Goal: Transaction & Acquisition: Subscribe to service/newsletter

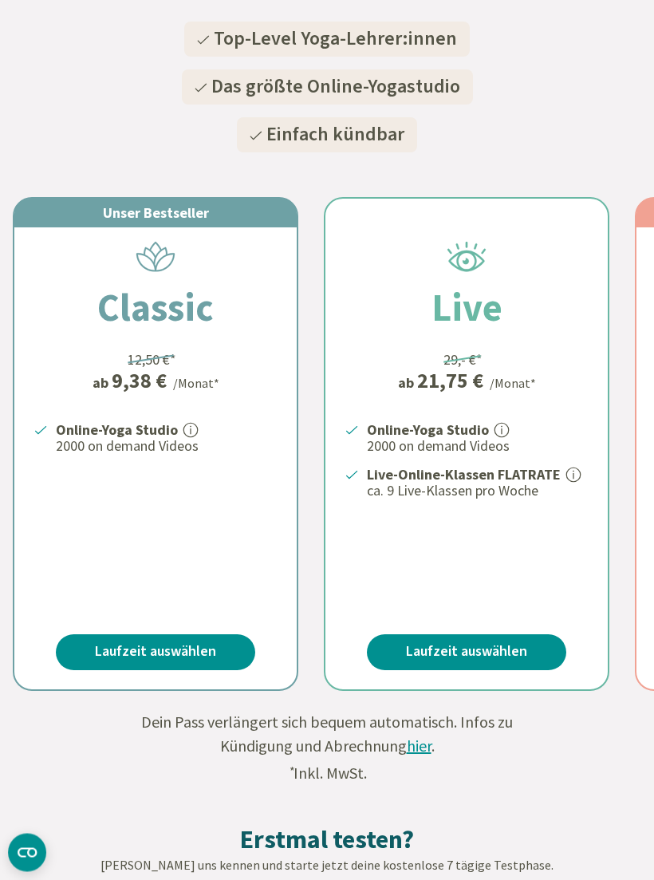
scroll to position [270, 0]
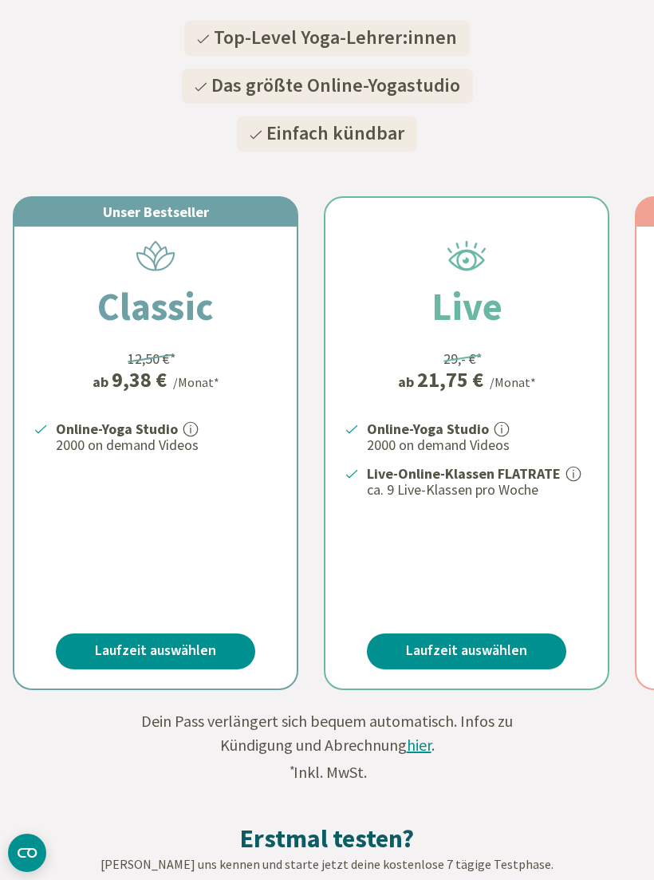
click at [120, 652] on link "Laufzeit auswählen" at bounding box center [155, 652] width 199 height 36
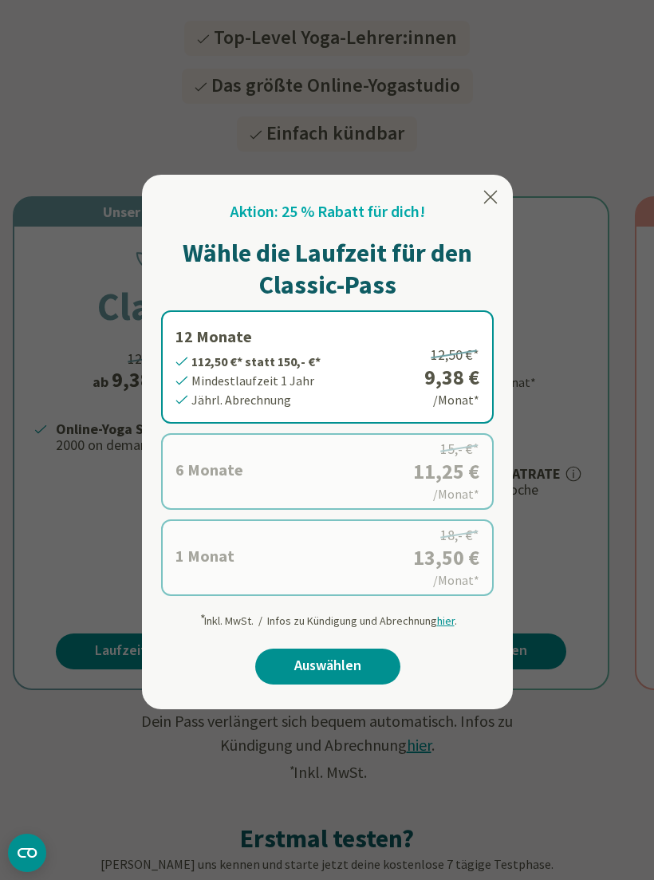
click at [458, 544] on label "1 Monat 13,50 €* statt 18,- €* Mindestlaufzeit 1 Monat Monatl. Abrechnung 18,- …" at bounding box center [327, 557] width 333 height 77
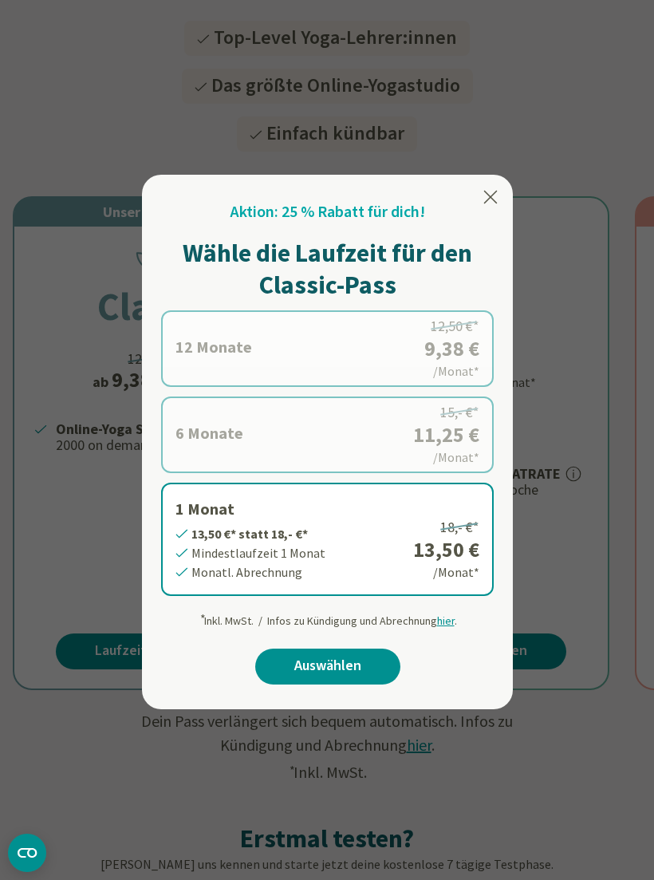
click at [454, 444] on label "6 Monate 67,50 €* statt 90,- €* Mindestlaufzeit 6 Monate Halbjährl. Abrechnung …" at bounding box center [327, 435] width 333 height 77
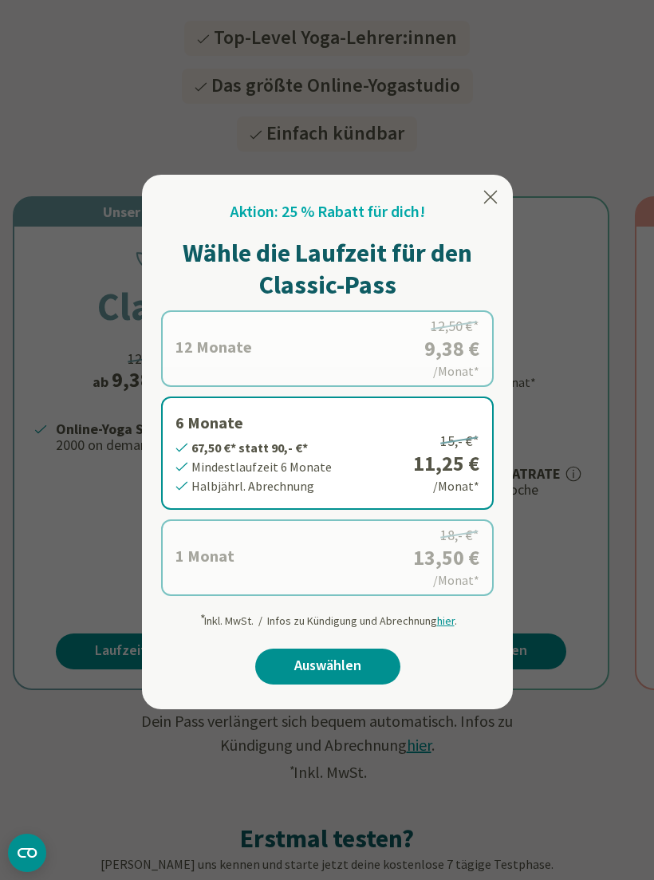
click at [303, 664] on link "Auswählen" at bounding box center [327, 667] width 145 height 36
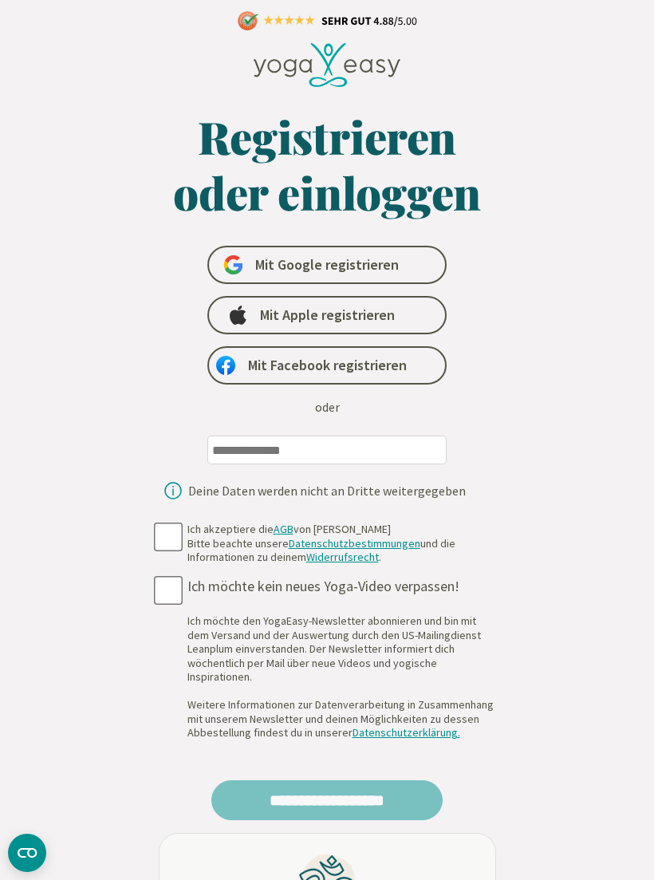
click at [377, 448] on input "email" at bounding box center [326, 450] width 239 height 29
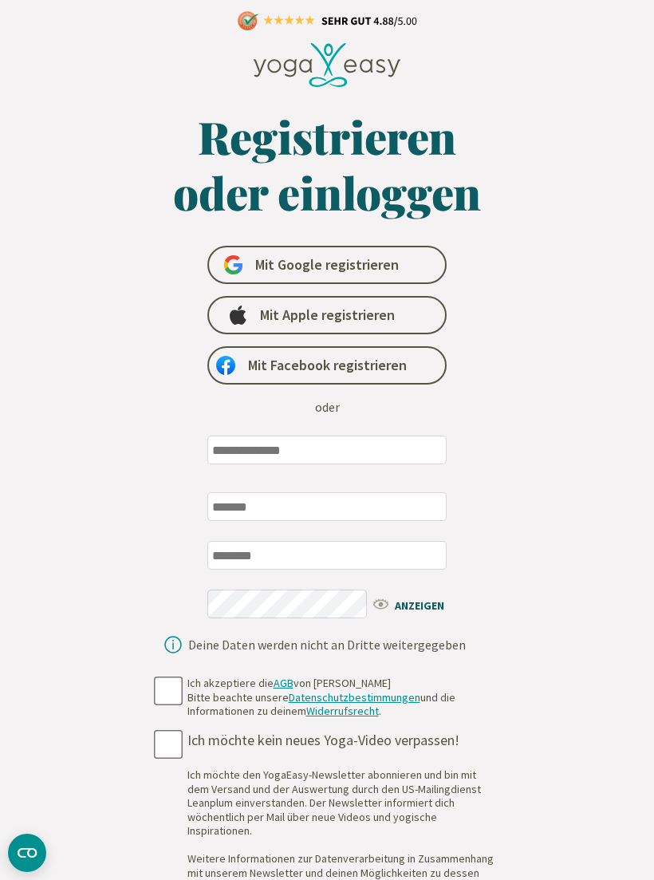
type input "**********"
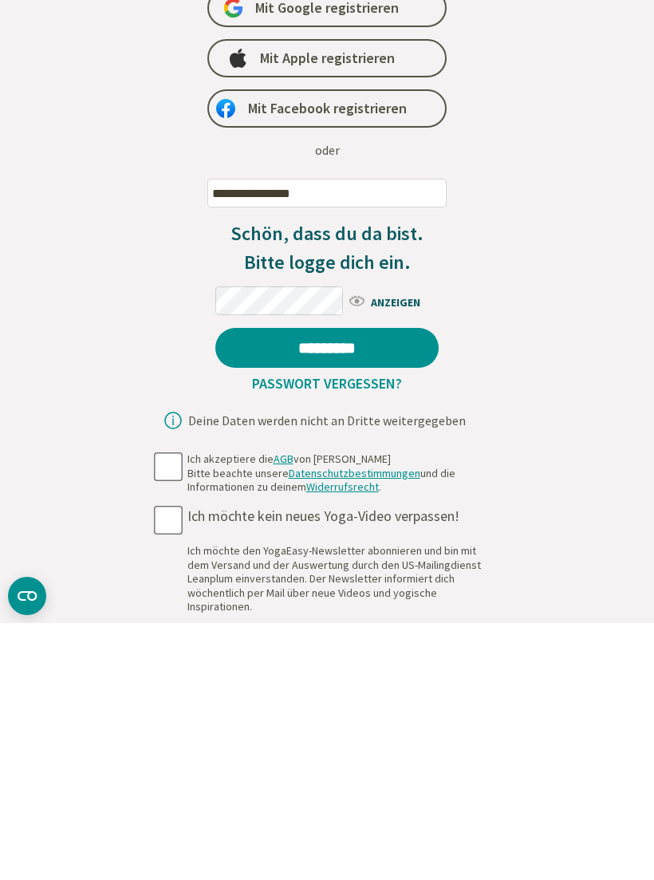
scroll to position [257, 0]
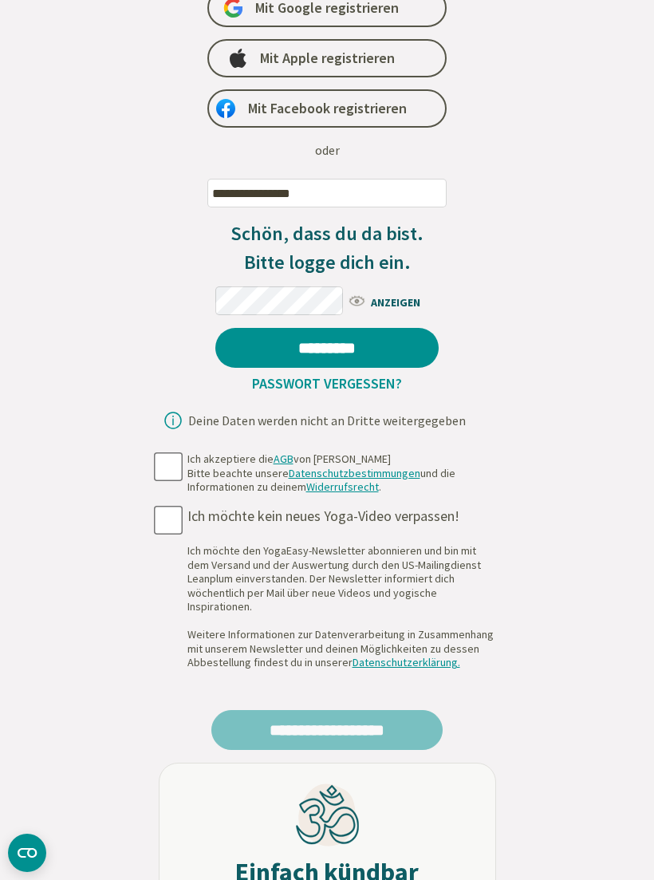
click at [423, 356] on input "*********" at bounding box center [326, 348] width 223 height 40
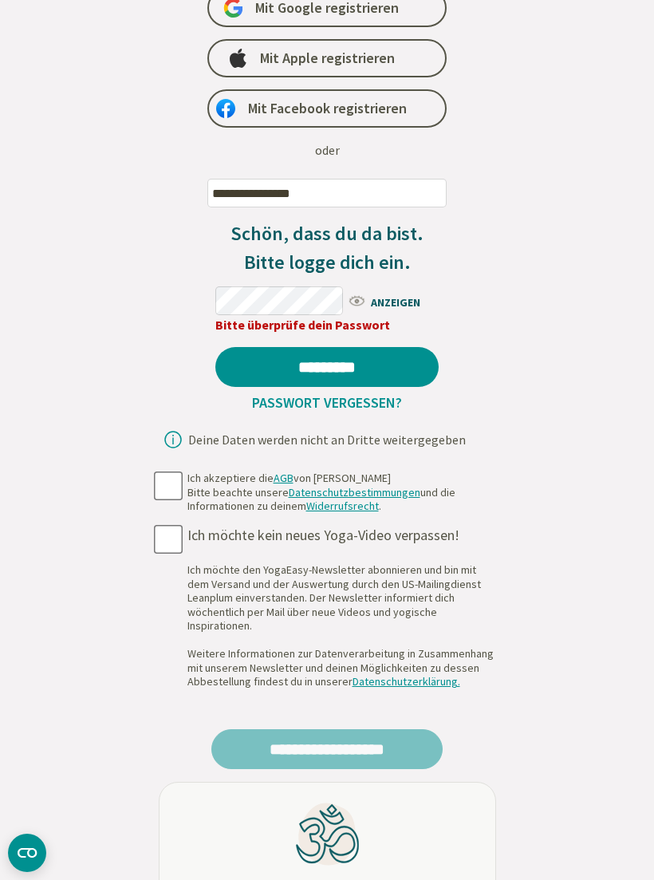
click at [413, 299] on span "ANZEIGEN" at bounding box center [393, 301] width 92 height 20
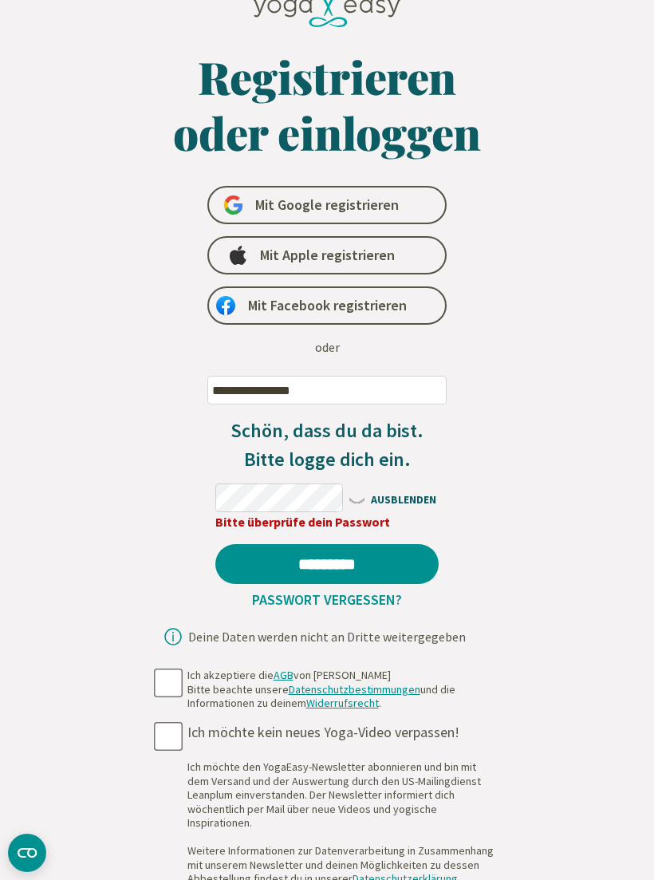
scroll to position [0, 0]
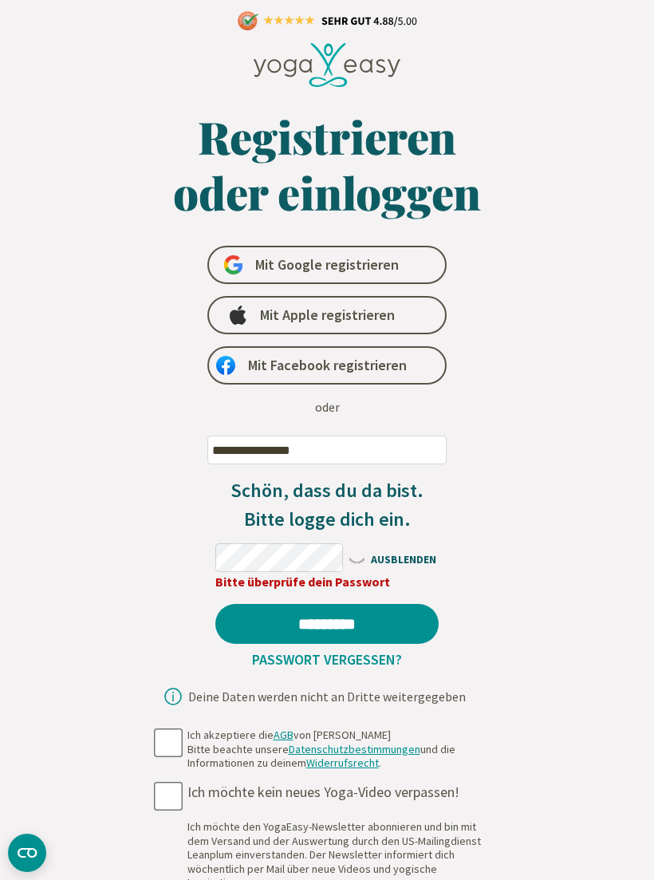
click at [409, 369] on link "Mit Facebook registrieren" at bounding box center [326, 365] width 239 height 38
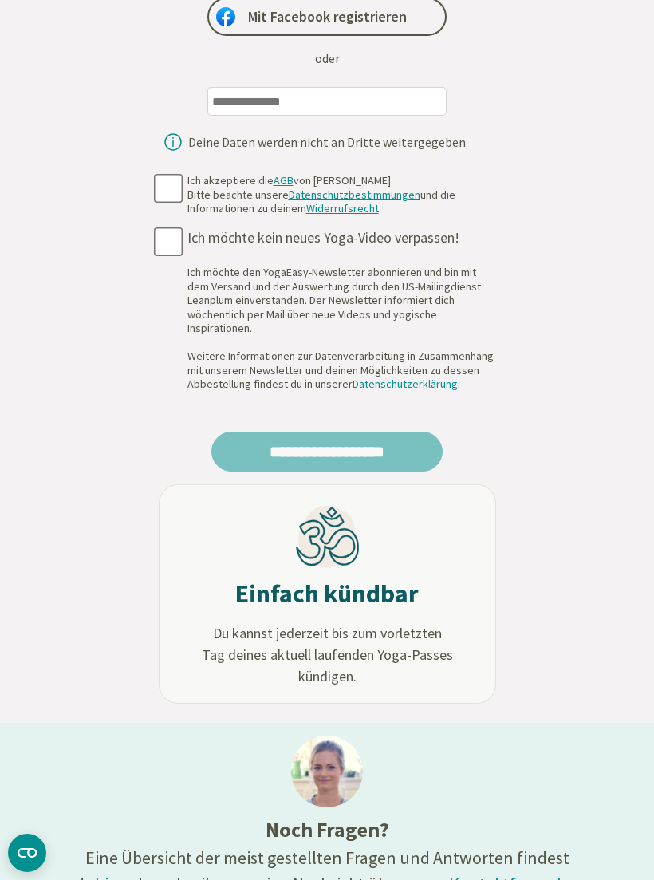
scroll to position [348, 0]
